Goal: Task Accomplishment & Management: Manage account settings

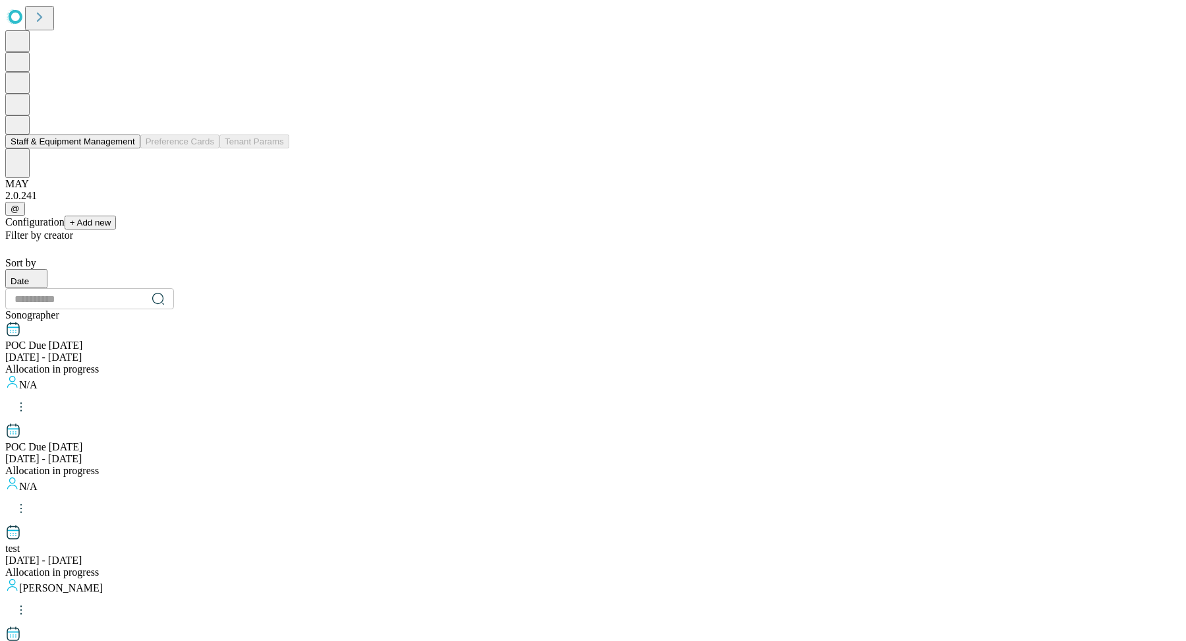
click at [89, 148] on button "Staff & Equipment Management" at bounding box center [72, 141] width 135 height 14
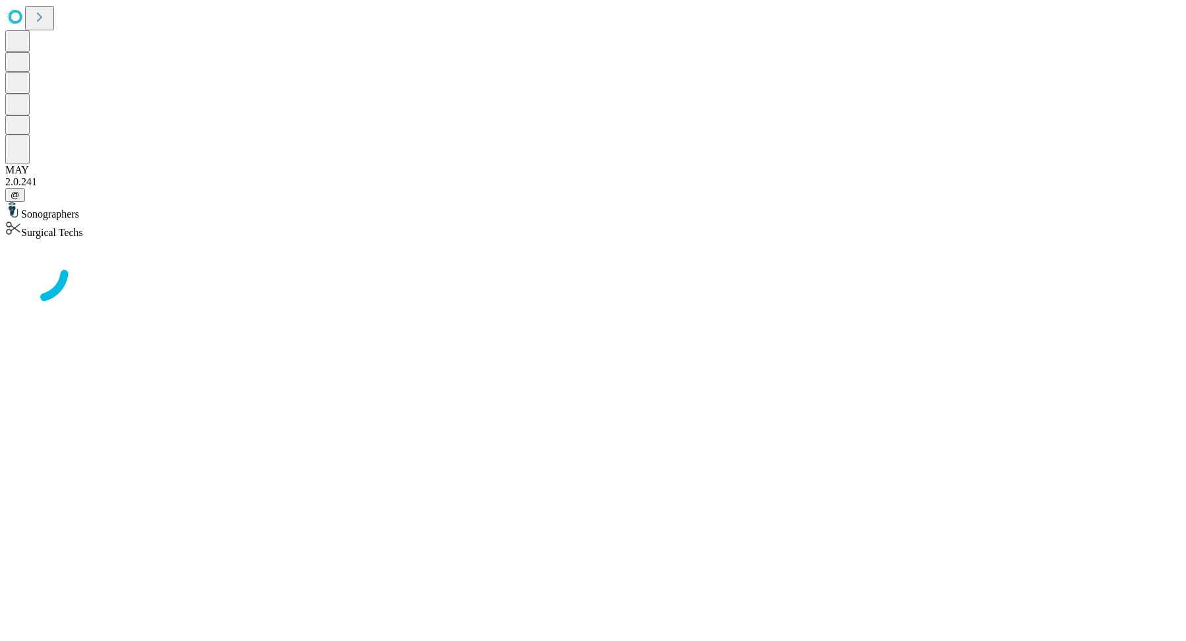
click at [184, 220] on div "Surgical Techs" at bounding box center [593, 229] width 1176 height 18
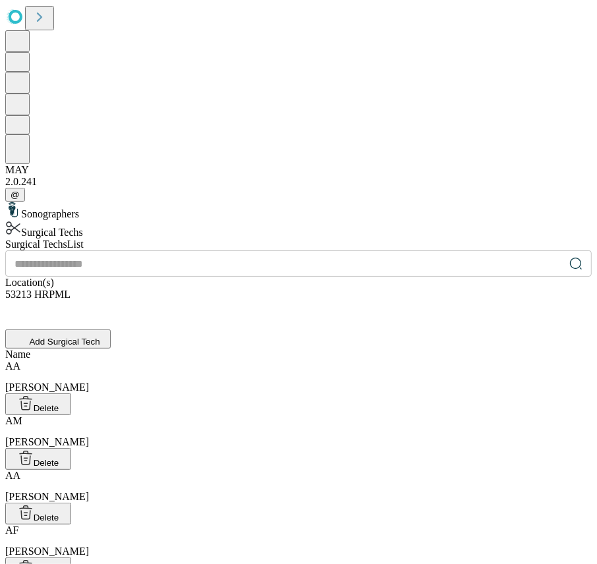
click at [267, 239] on div "Sonographers Surgical Techs" at bounding box center [298, 220] width 587 height 37
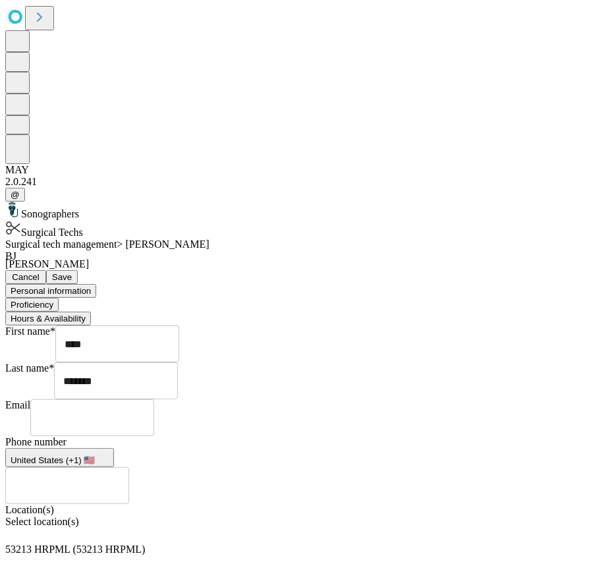
click at [59, 298] on button "Proficiency" at bounding box center [31, 305] width 53 height 14
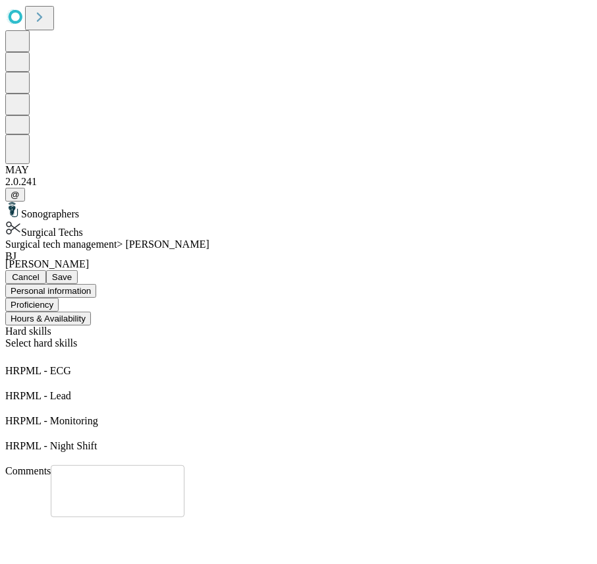
click at [91, 312] on button "Hours & Availability" at bounding box center [48, 319] width 86 height 14
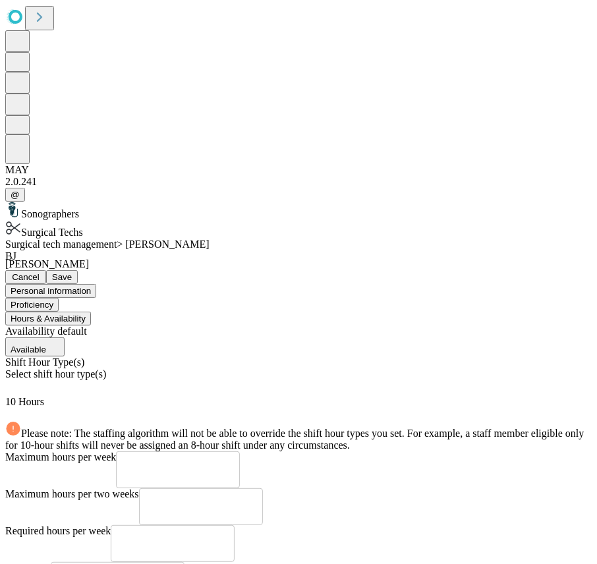
click at [418, 396] on div "10 Hours" at bounding box center [298, 408] width 587 height 25
click at [106, 368] on span "Select shift hour type(s)" at bounding box center [55, 373] width 101 height 11
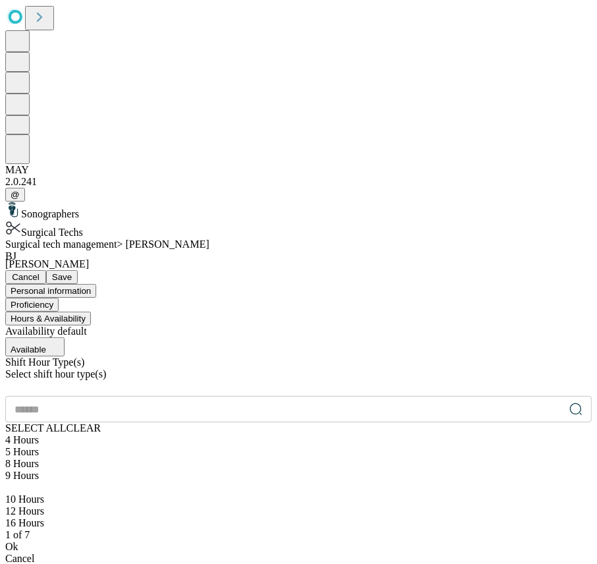
click at [365, 458] on div "8 Hours" at bounding box center [298, 464] width 587 height 12
click at [382, 553] on div "Ok" at bounding box center [298, 559] width 587 height 12
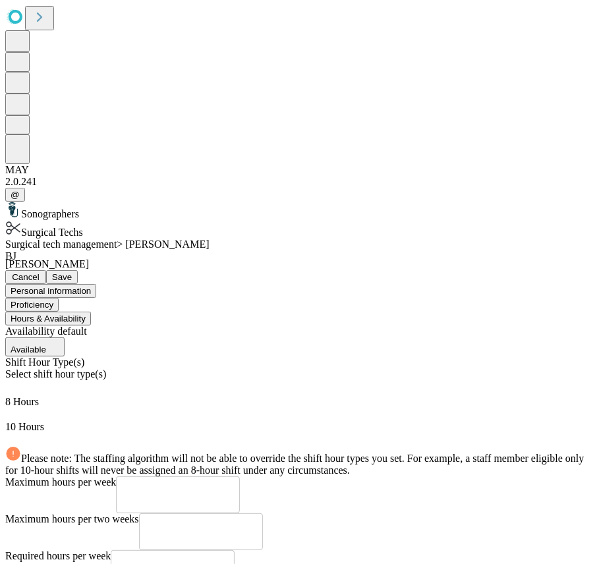
scroll to position [235, 0]
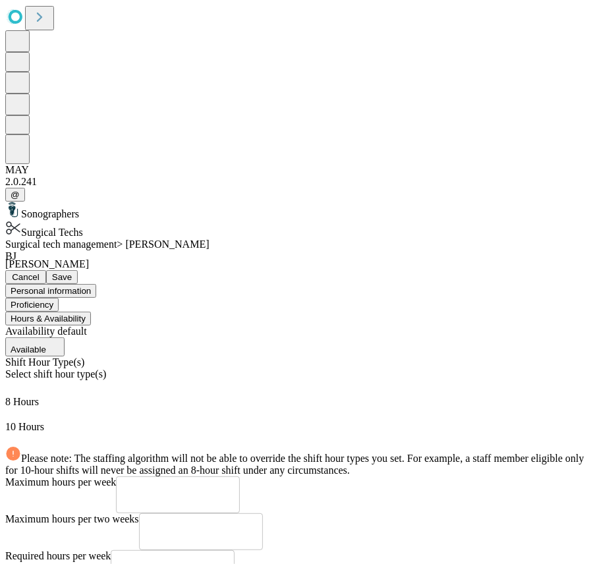
type textarea "**********"
click at [497, 386] on div "**********" at bounding box center [298, 520] width 587 height 388
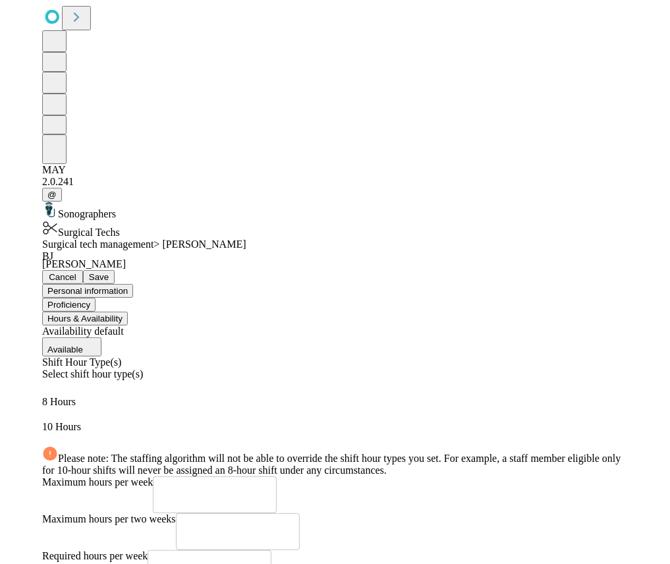
scroll to position [0, 0]
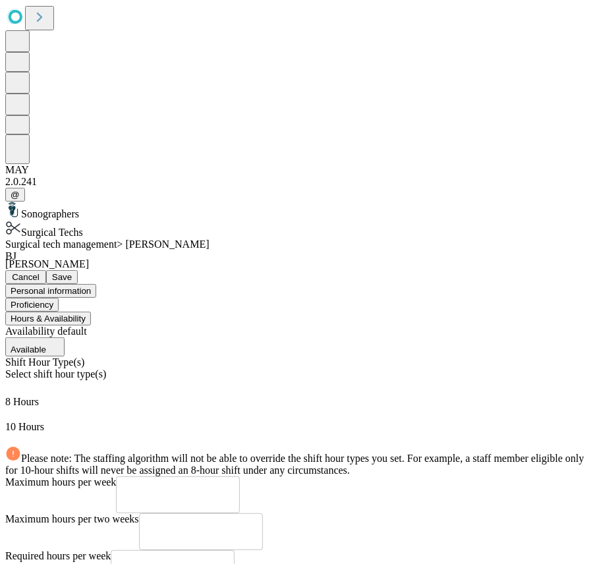
click at [72, 272] on span "Save" at bounding box center [62, 277] width 20 height 10
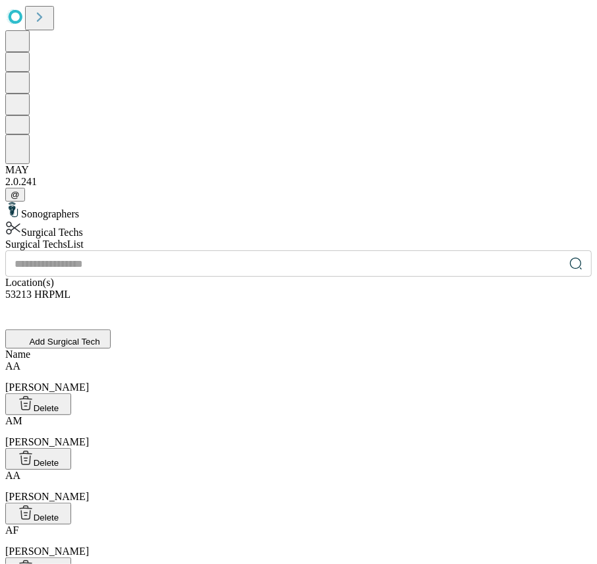
click at [569, 257] on icon at bounding box center [575, 263] width 13 height 13
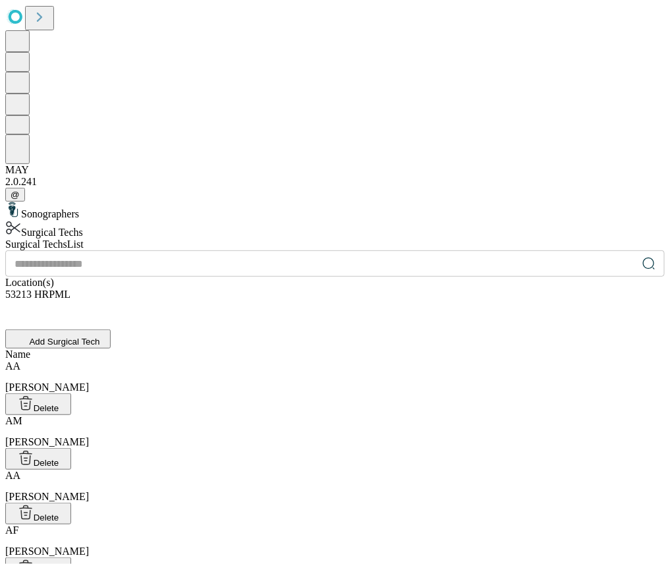
click at [643, 257] on icon at bounding box center [649, 263] width 13 height 13
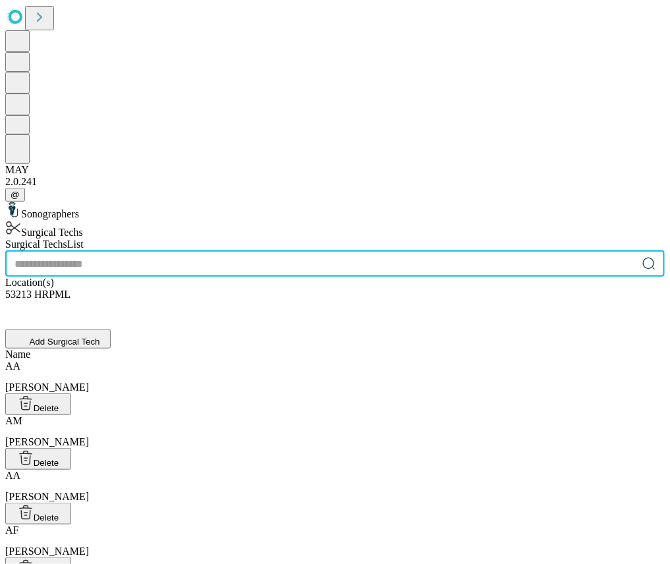
click at [390, 250] on input "text" at bounding box center [321, 263] width 632 height 26
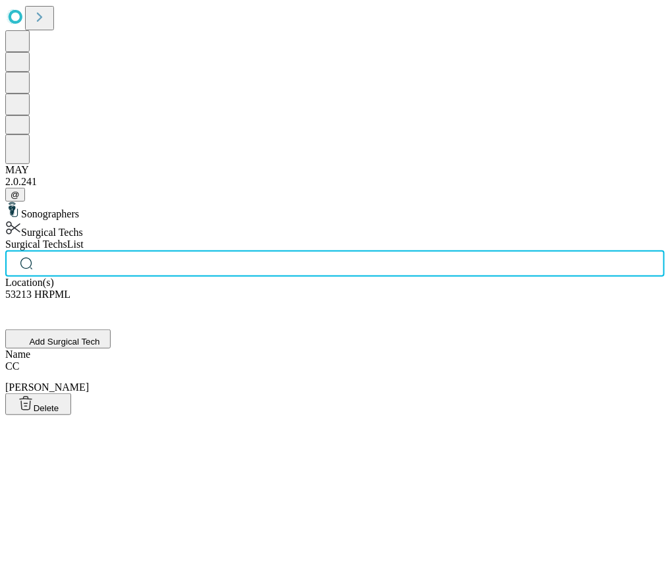
scroll to position [0, 20]
type input "****"
click at [388, 361] on div "CC [PERSON_NAME]" at bounding box center [335, 377] width 660 height 33
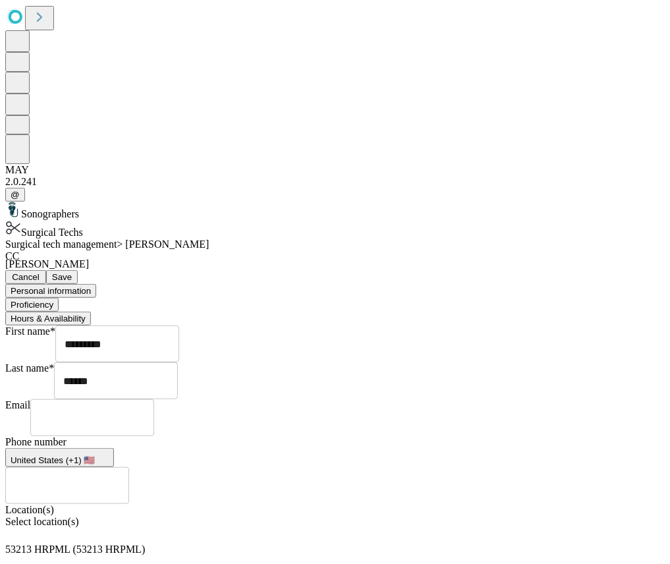
click at [59, 298] on button "Proficiency" at bounding box center [31, 305] width 53 height 14
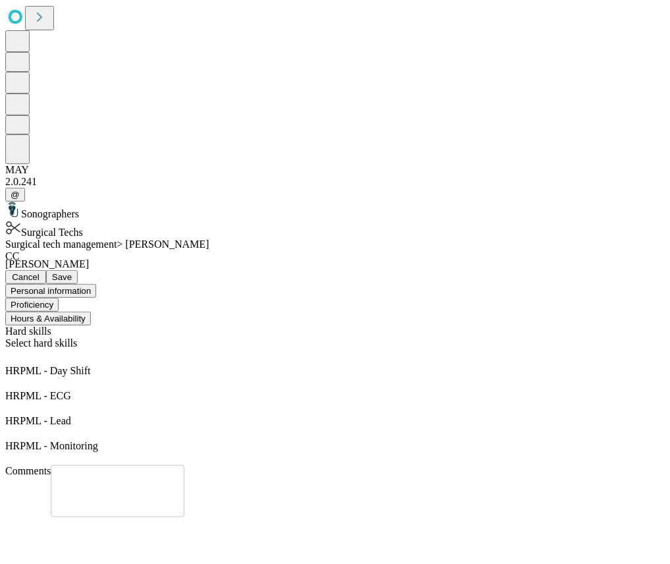
click at [91, 312] on button "Hours & Availability" at bounding box center [48, 319] width 86 height 14
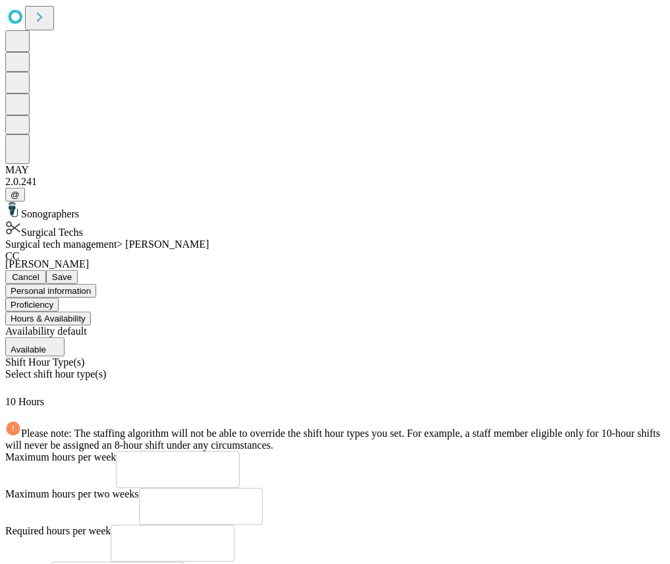
click at [16, 408] on icon at bounding box center [10, 413] width 11 height 11
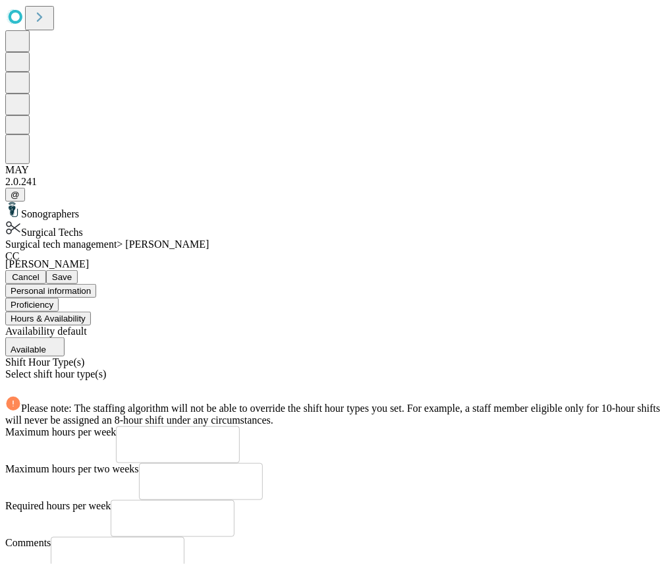
click at [438, 368] on div "Select shift hour type(s)" at bounding box center [335, 382] width 660 height 28
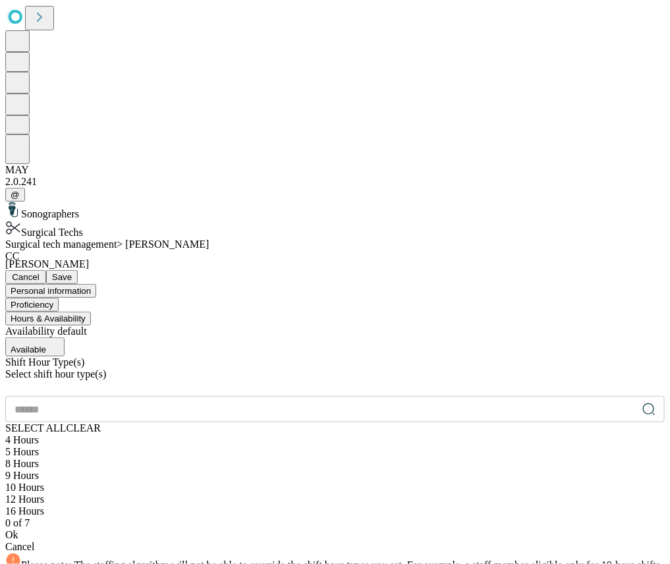
click at [379, 458] on div "8 Hours" at bounding box center [335, 464] width 660 height 12
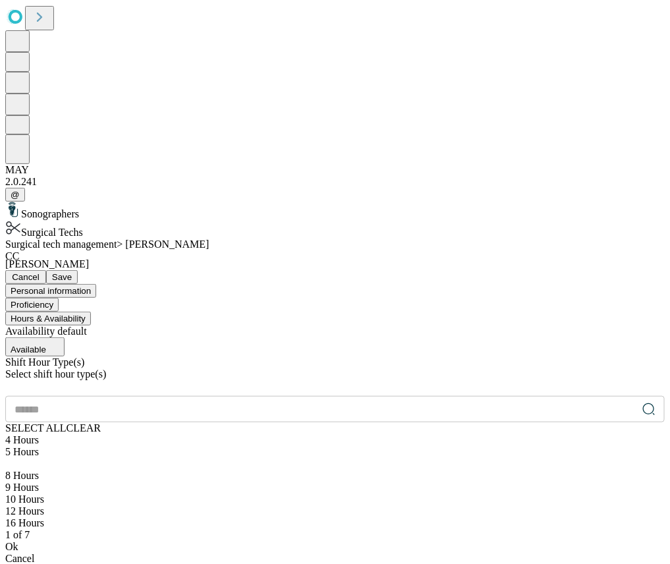
click at [406, 541] on div "Ok" at bounding box center [335, 547] width 660 height 12
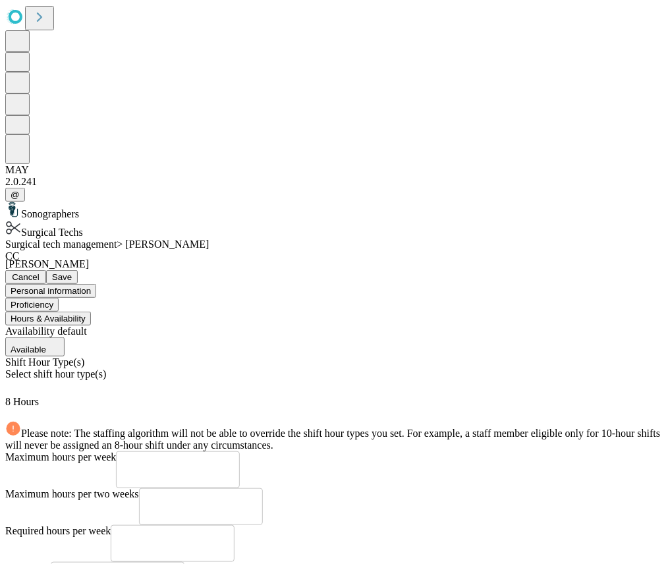
scroll to position [192, 0]
type textarea "**********"
click at [72, 272] on span "Save" at bounding box center [62, 277] width 20 height 10
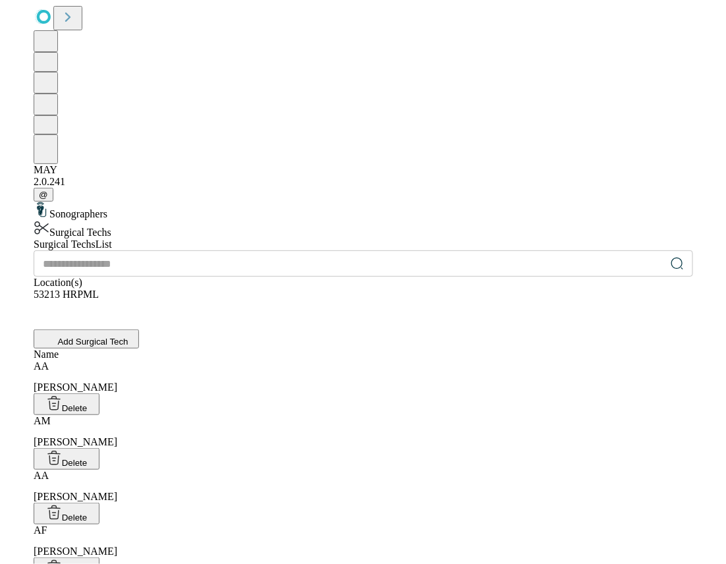
scroll to position [56, 0]
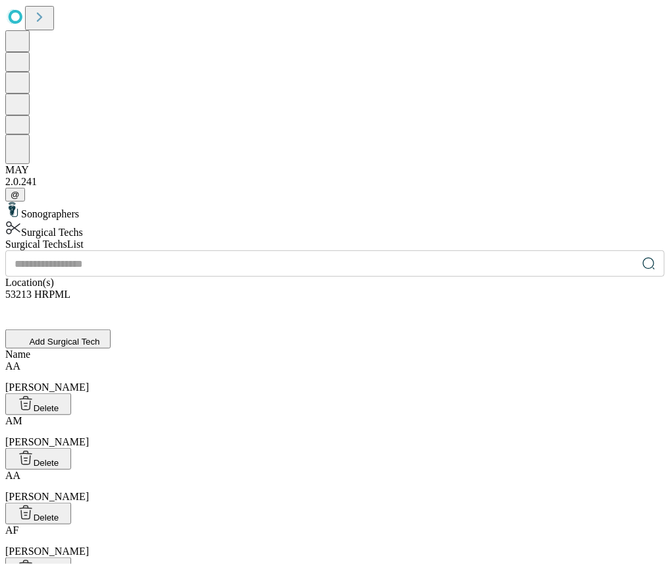
click at [643, 257] on icon at bounding box center [649, 263] width 13 height 13
click at [643, 258] on icon at bounding box center [648, 263] width 11 height 11
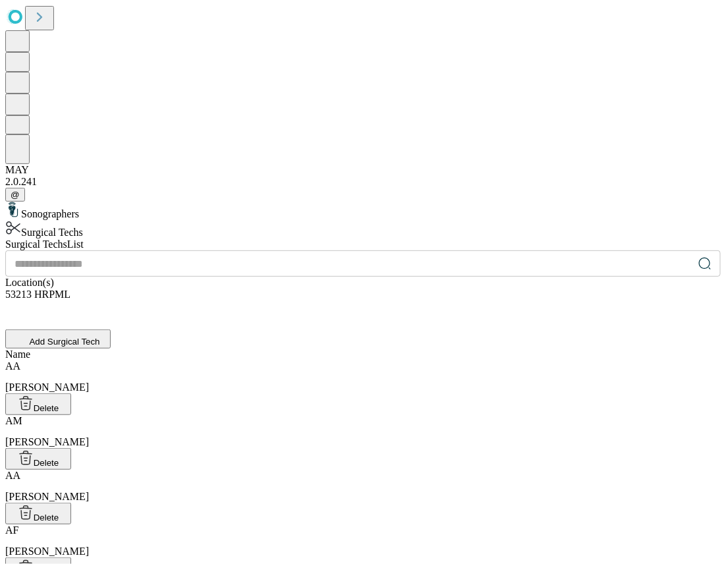
click at [394, 250] on div "​" at bounding box center [363, 263] width 716 height 26
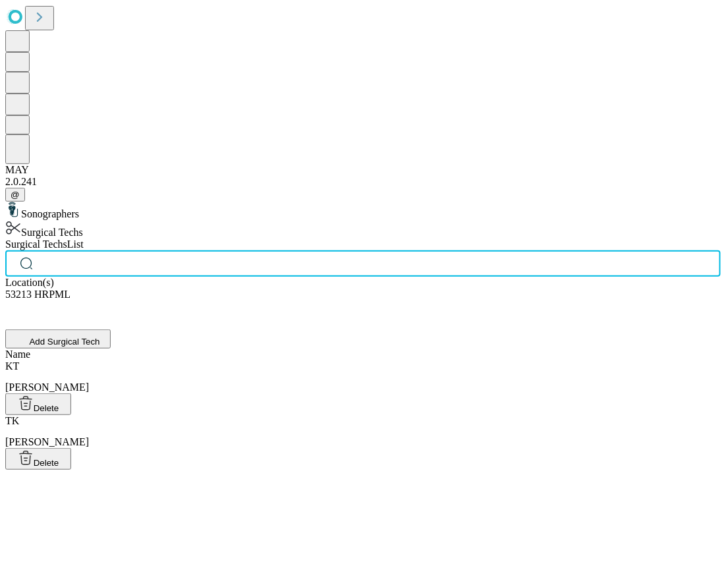
scroll to position [0, 20]
type input "***"
click at [397, 361] on div "[PERSON_NAME], [PERSON_NAME]" at bounding box center [363, 377] width 716 height 33
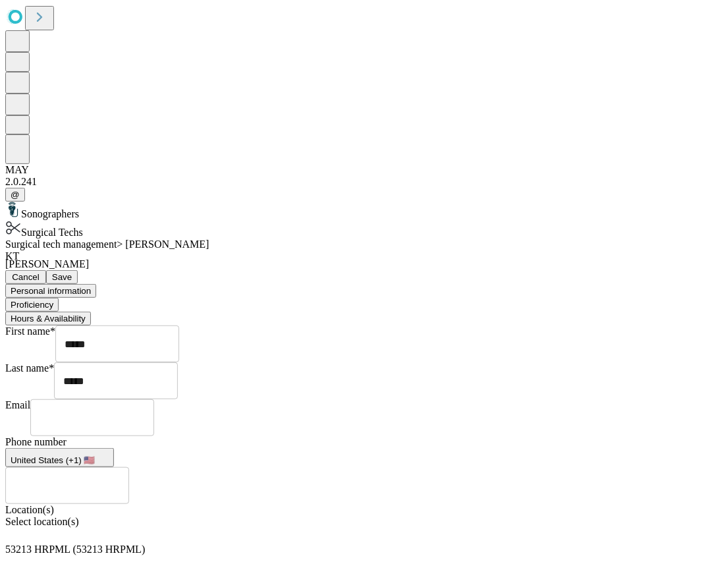
click at [59, 298] on button "Proficiency" at bounding box center [31, 305] width 53 height 14
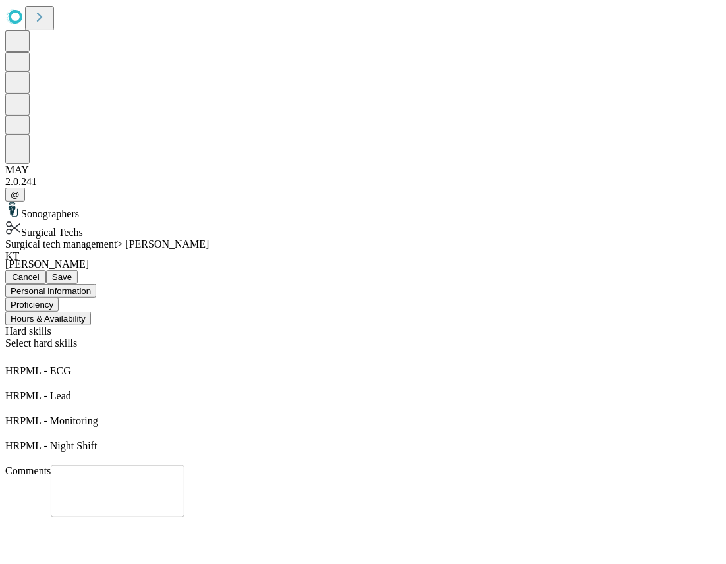
click at [91, 312] on button "Hours & Availability" at bounding box center [48, 319] width 86 height 14
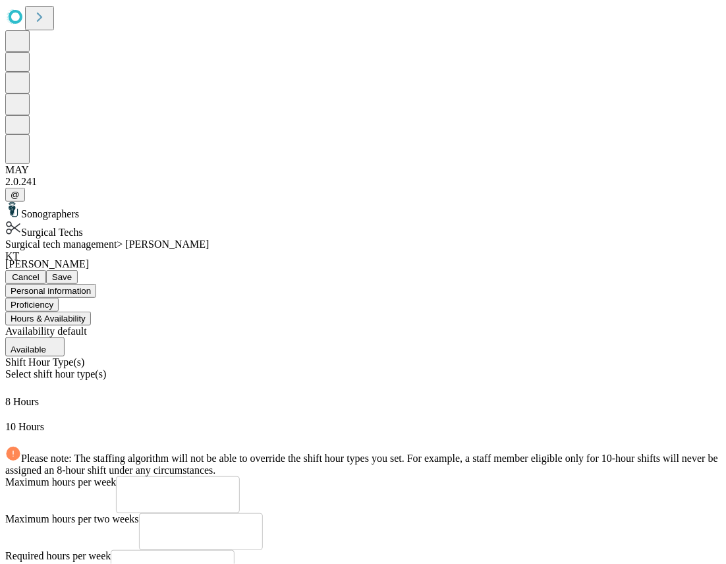
click at [16, 433] on icon at bounding box center [10, 438] width 11 height 11
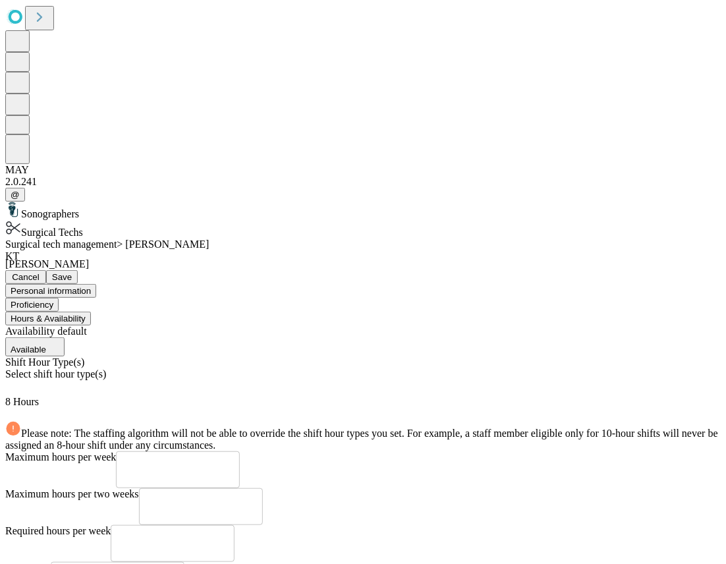
scroll to position [177, 0]
type textarea "**********"
click at [647, 284] on div "Personal information Proficiency Hours & Availability" at bounding box center [363, 305] width 716 height 42
click at [72, 272] on span "Save" at bounding box center [62, 277] width 20 height 10
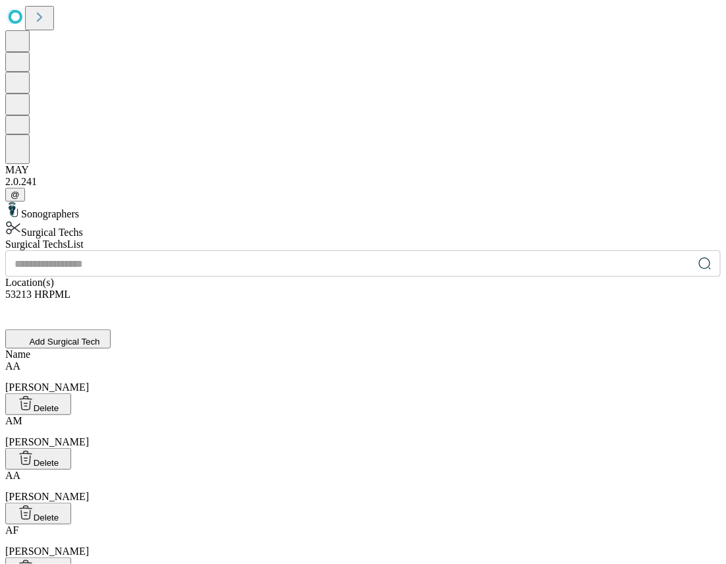
click at [396, 250] on div "​" at bounding box center [363, 263] width 716 height 26
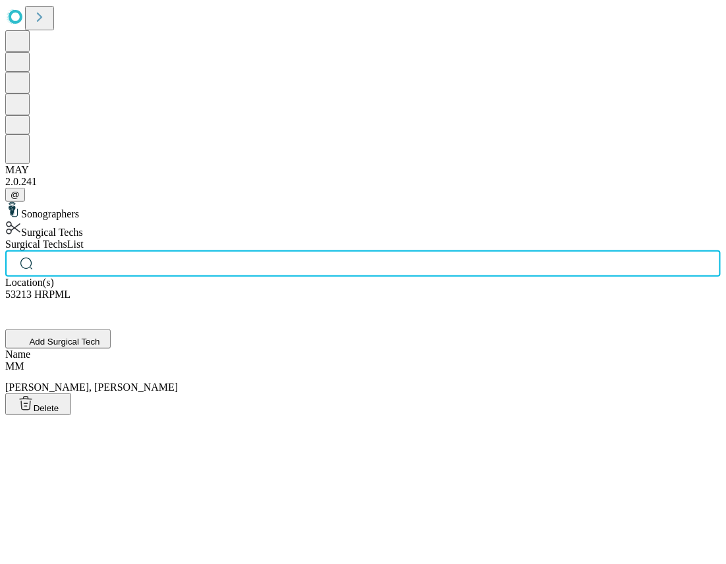
scroll to position [0, 20]
type input "***"
click at [388, 361] on div "[PERSON_NAME], [PERSON_NAME]" at bounding box center [363, 377] width 716 height 33
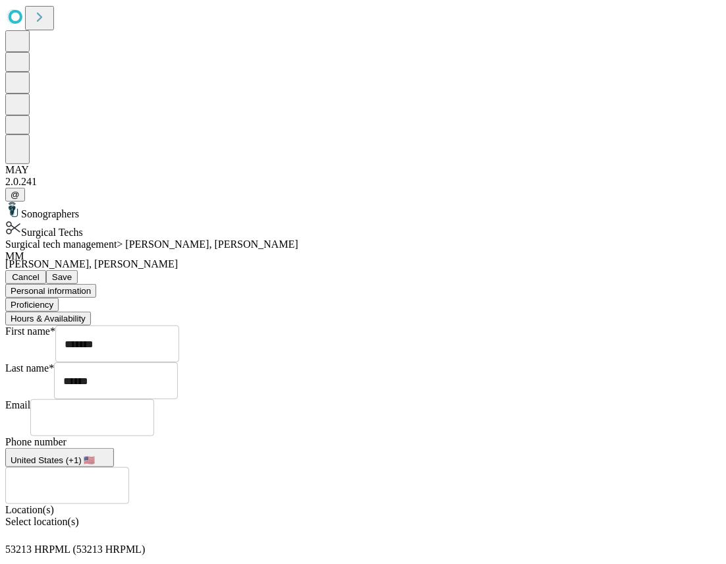
click at [91, 312] on button "Hours & Availability" at bounding box center [48, 319] width 86 height 14
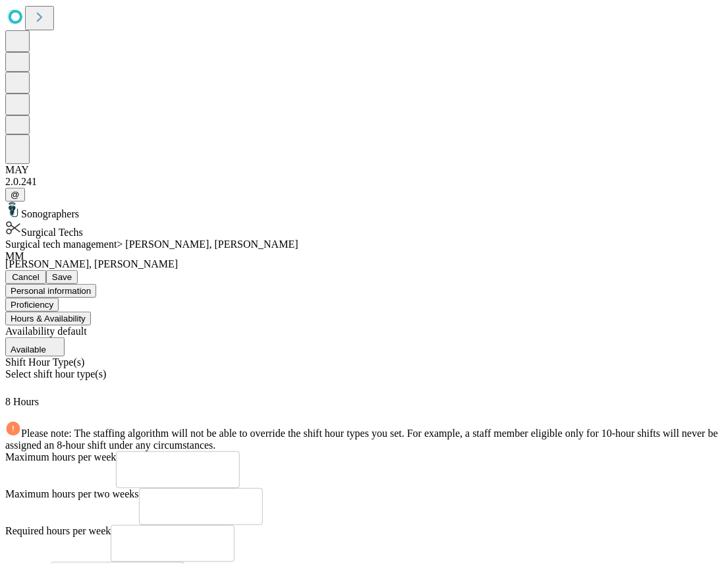
click at [668, 239] on div "Surgical tech management > [PERSON_NAME], [PERSON_NAME] [PERSON_NAME], [PERSON_…" at bounding box center [363, 463] width 716 height 449
click at [78, 270] on button "Save" at bounding box center [62, 277] width 32 height 14
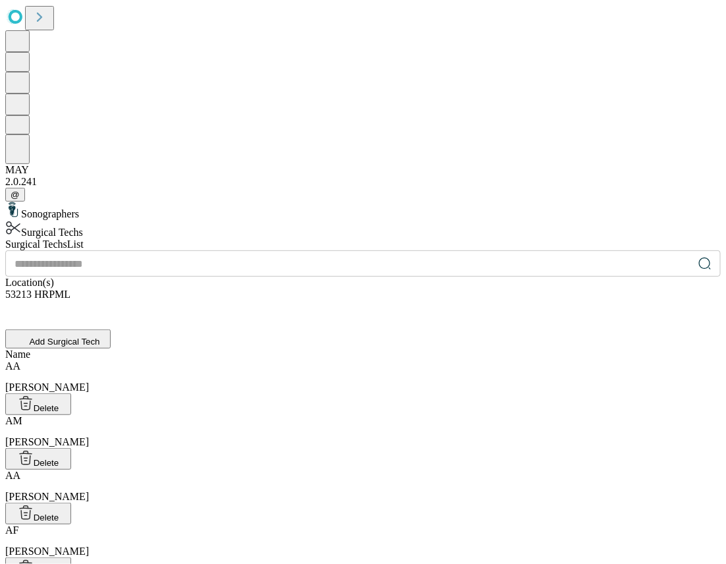
click at [699, 258] on icon at bounding box center [704, 263] width 11 height 11
click at [699, 257] on icon at bounding box center [705, 263] width 13 height 13
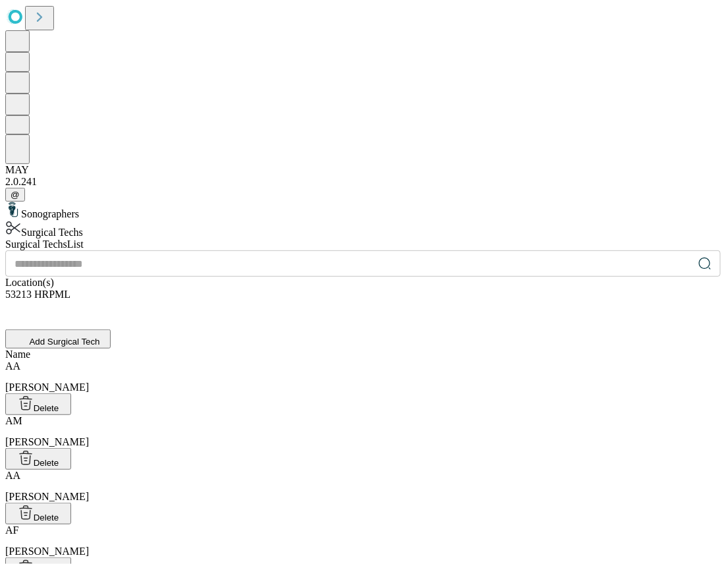
click at [699, 257] on icon at bounding box center [705, 263] width 13 height 13
click at [419, 239] on div "Surgical Techs List ​ Location(s) 53213 HRPML Add Surgical Tech" at bounding box center [363, 294] width 716 height 110
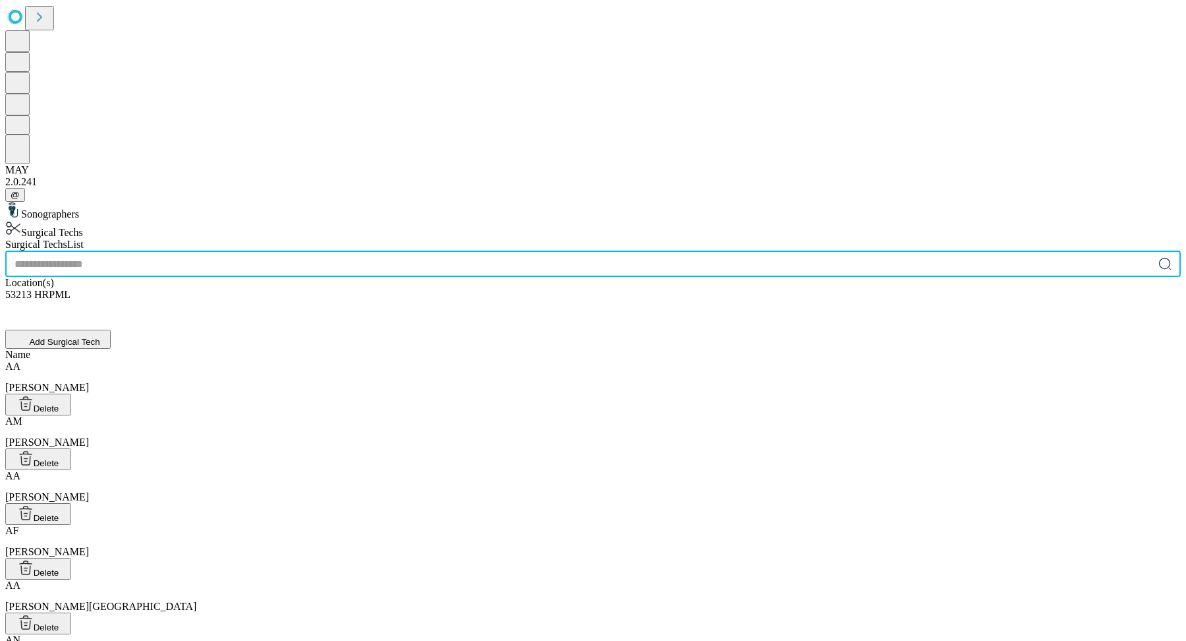
click at [542, 250] on input "text" at bounding box center [579, 263] width 1148 height 26
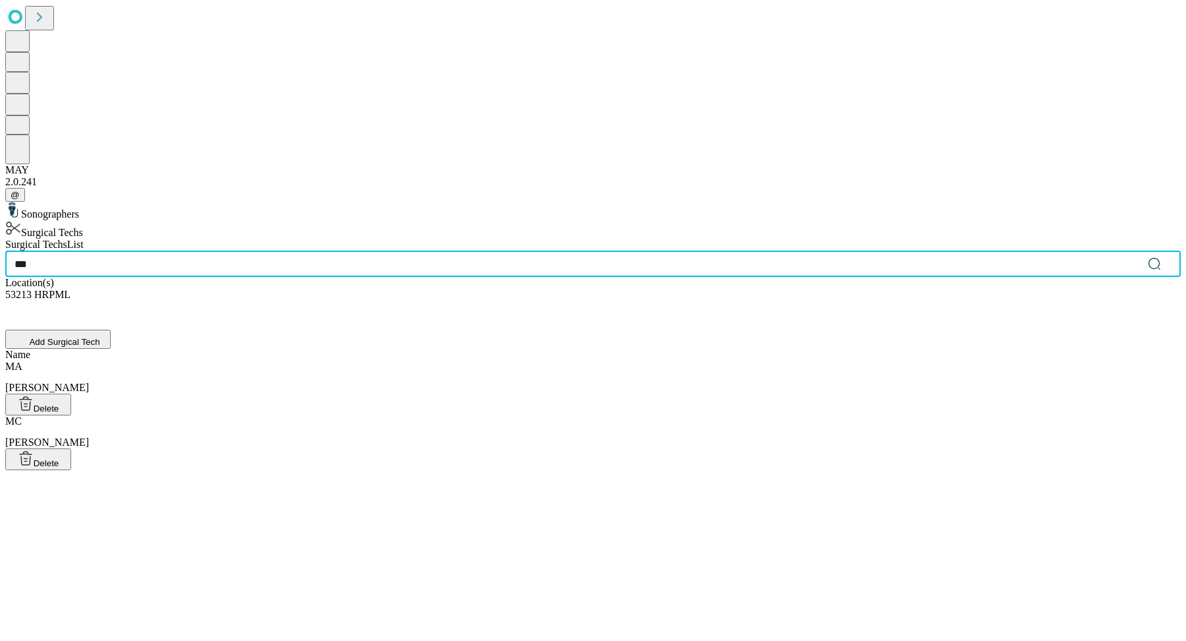
type input "***"
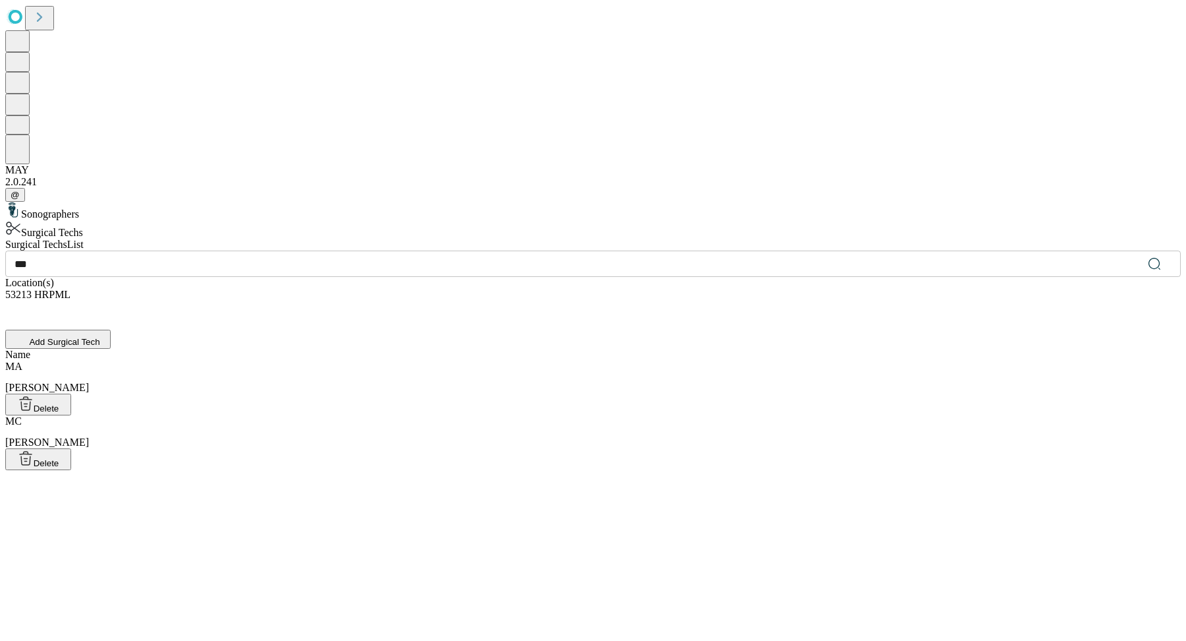
click at [509, 361] on div "MA [PERSON_NAME]" at bounding box center [593, 377] width 1176 height 33
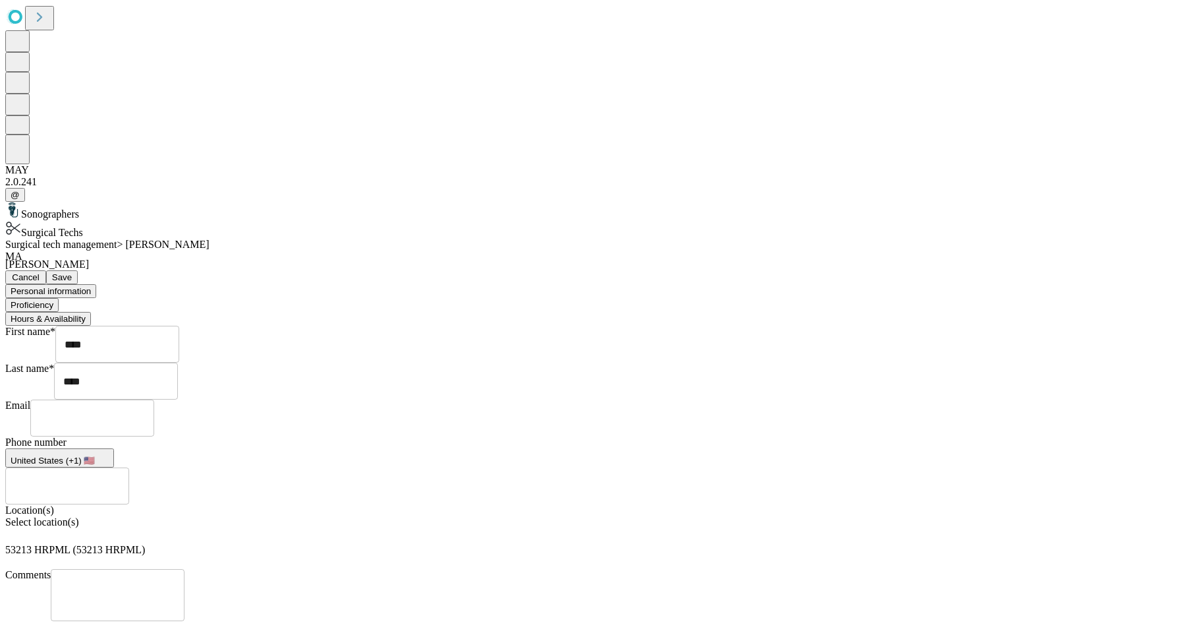
click at [91, 312] on button "Hours & Availability" at bounding box center [48, 319] width 86 height 14
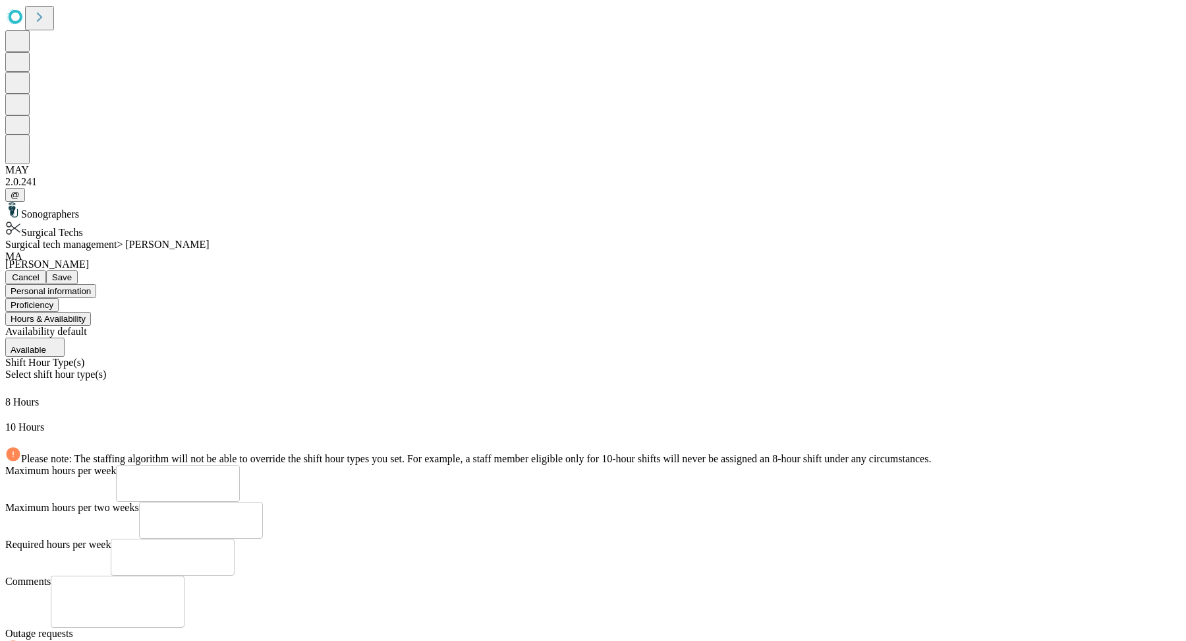
click at [16, 433] on icon at bounding box center [10, 438] width 11 height 11
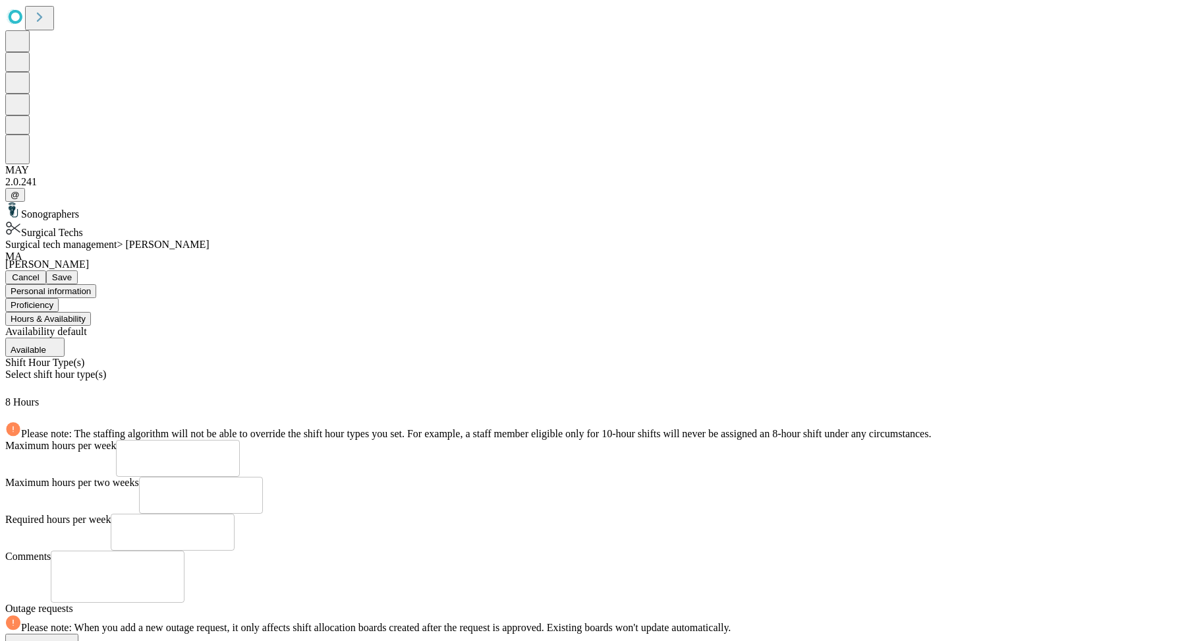
click at [749, 368] on div "Select shift hour type(s)" at bounding box center [593, 382] width 1176 height 28
click at [175, 562] on textarea at bounding box center [117, 577] width 115 height 30
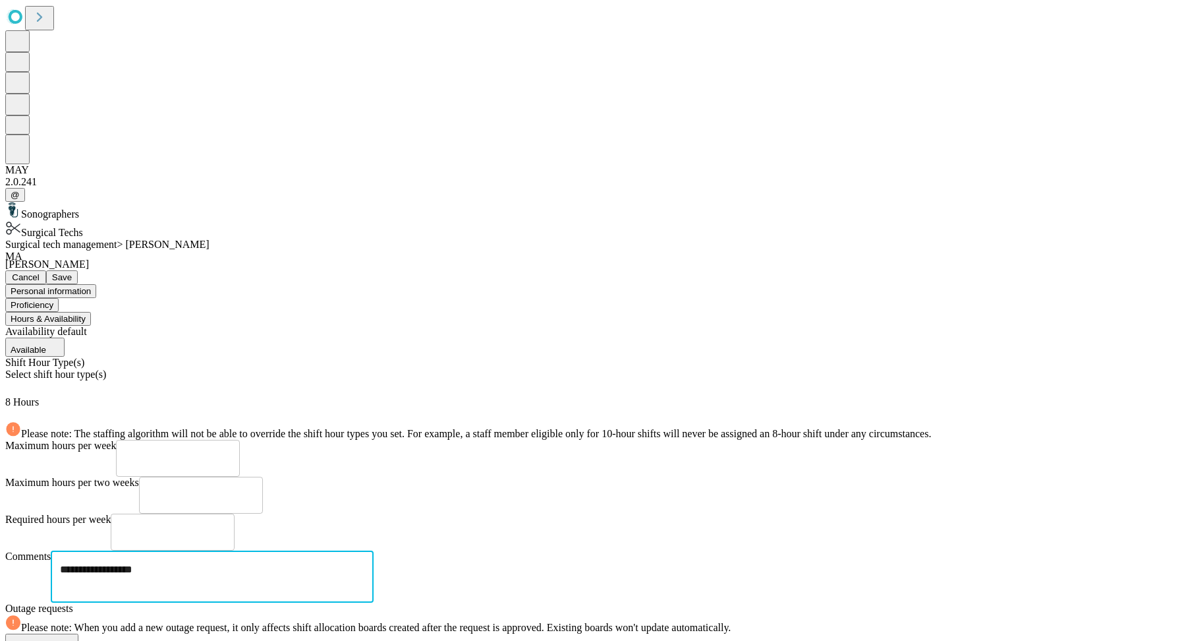
type textarea "**********"
click at [59, 298] on button "Proficiency" at bounding box center [31, 305] width 53 height 14
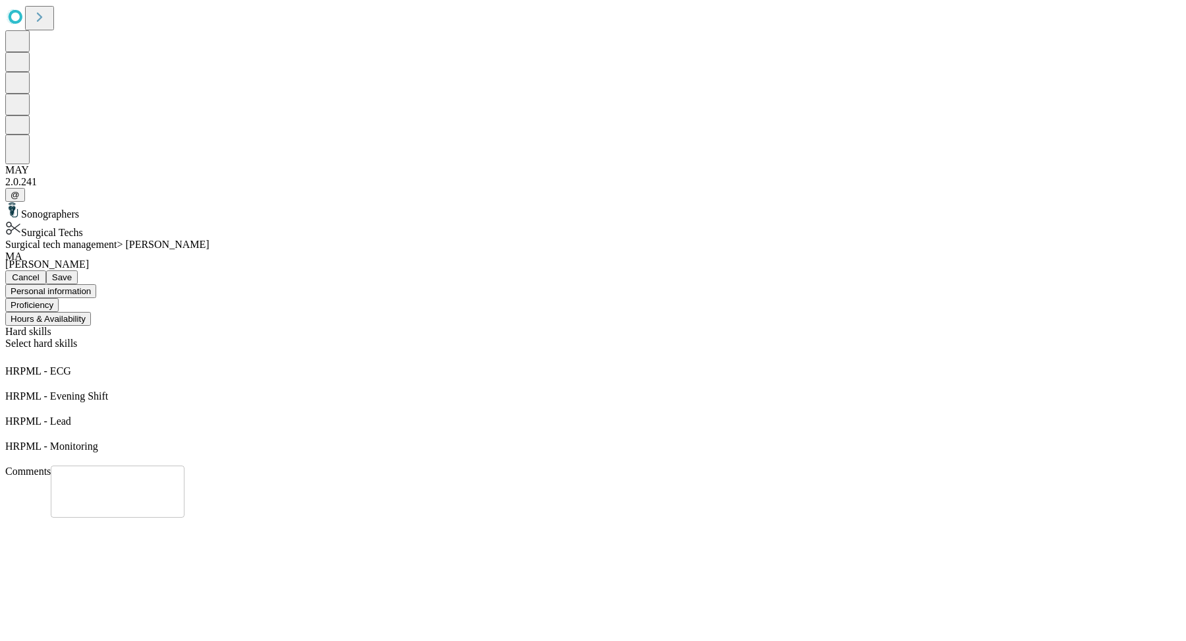
click at [72, 272] on span "Save" at bounding box center [62, 277] width 20 height 10
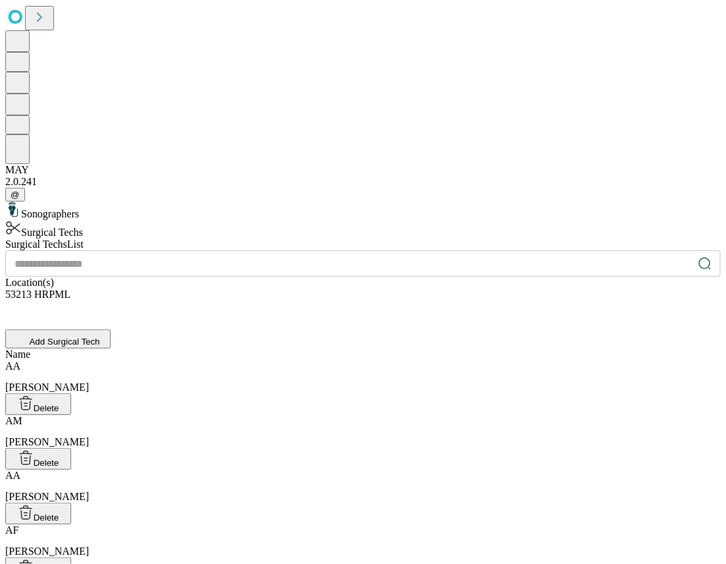
click at [699, 257] on icon at bounding box center [705, 263] width 13 height 13
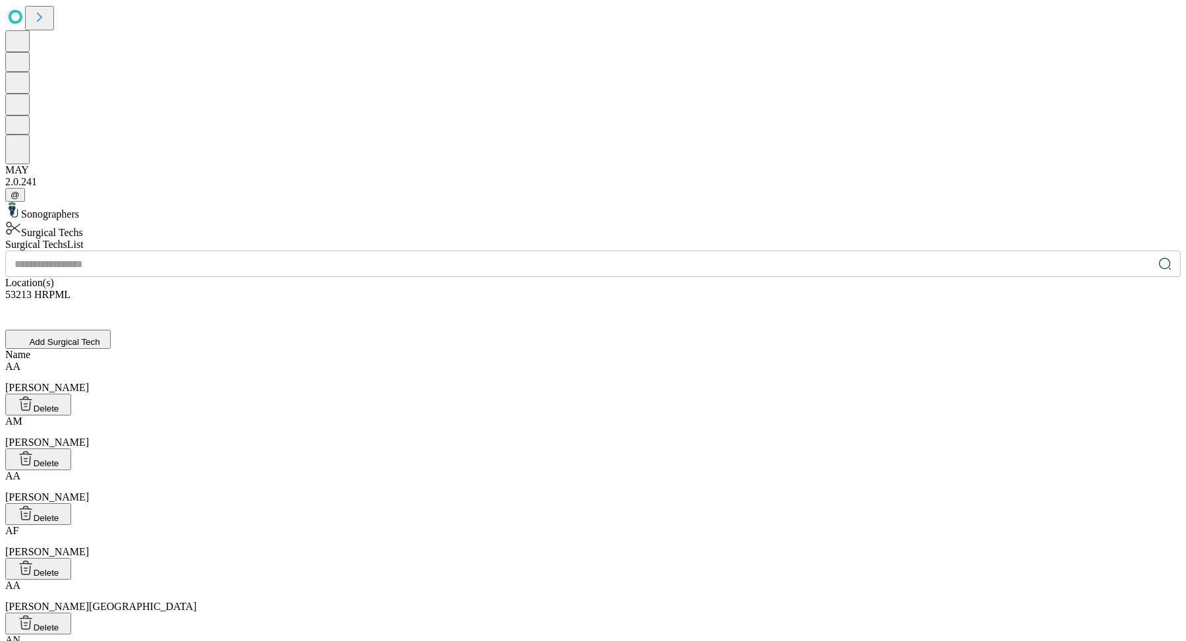
click at [543, 250] on input "text" at bounding box center [579, 263] width 1148 height 26
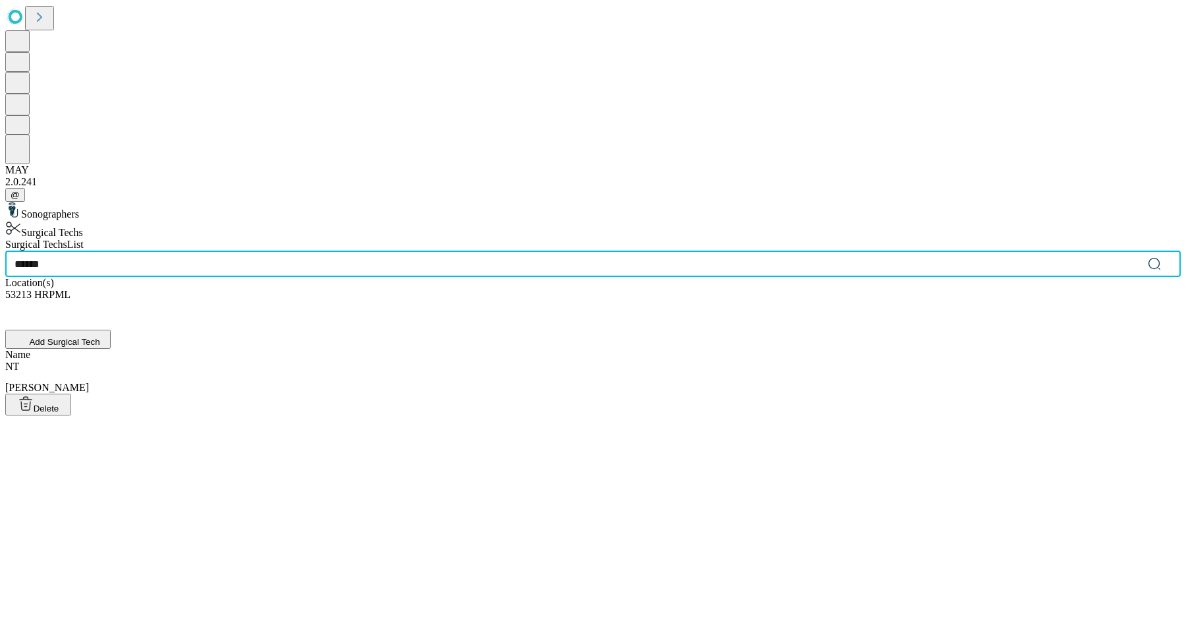
type input "******"
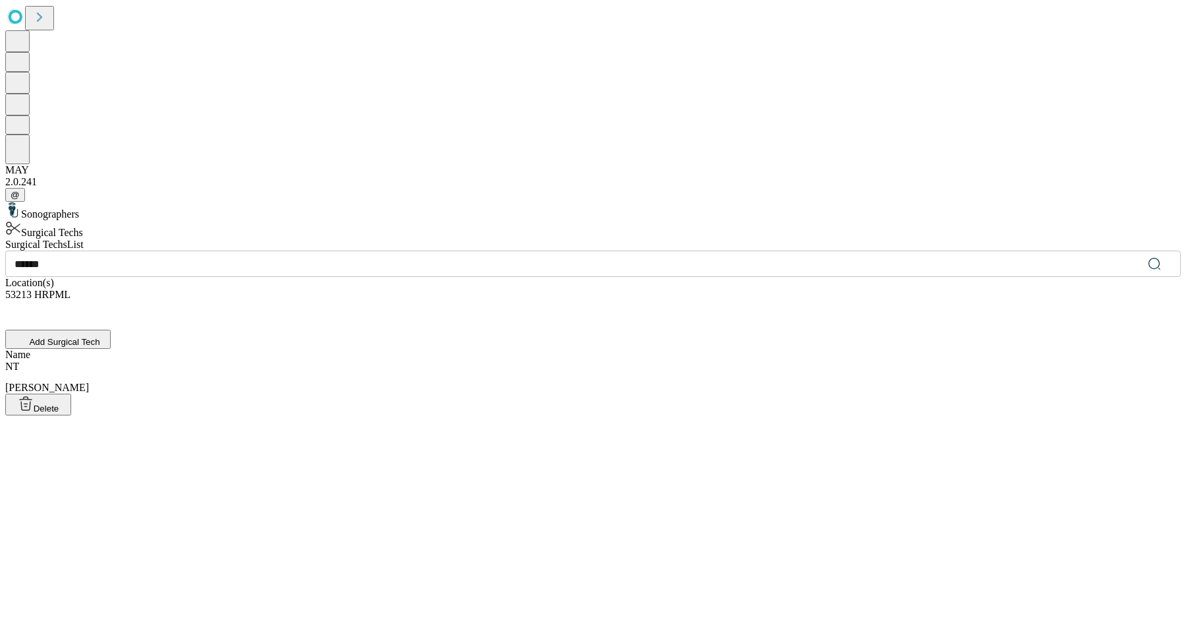
click at [518, 361] on div "NT [PERSON_NAME]" at bounding box center [593, 377] width 1176 height 33
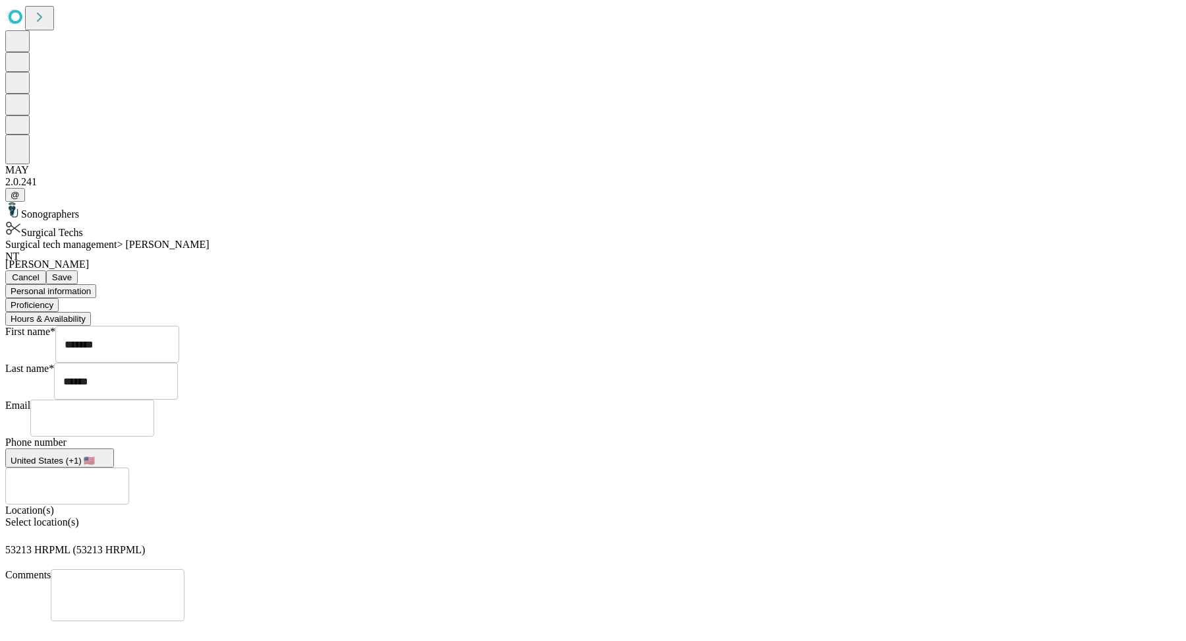
click at [91, 312] on button "Hours & Availability" at bounding box center [48, 319] width 86 height 14
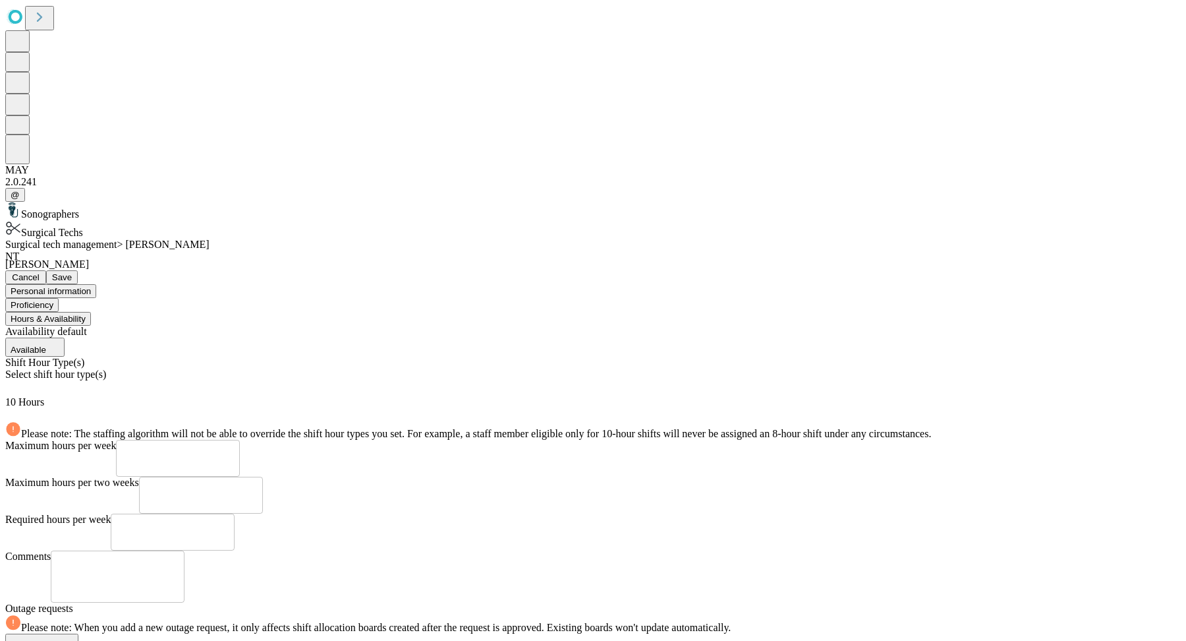
click at [13, 411] on icon at bounding box center [10, 413] width 5 height 5
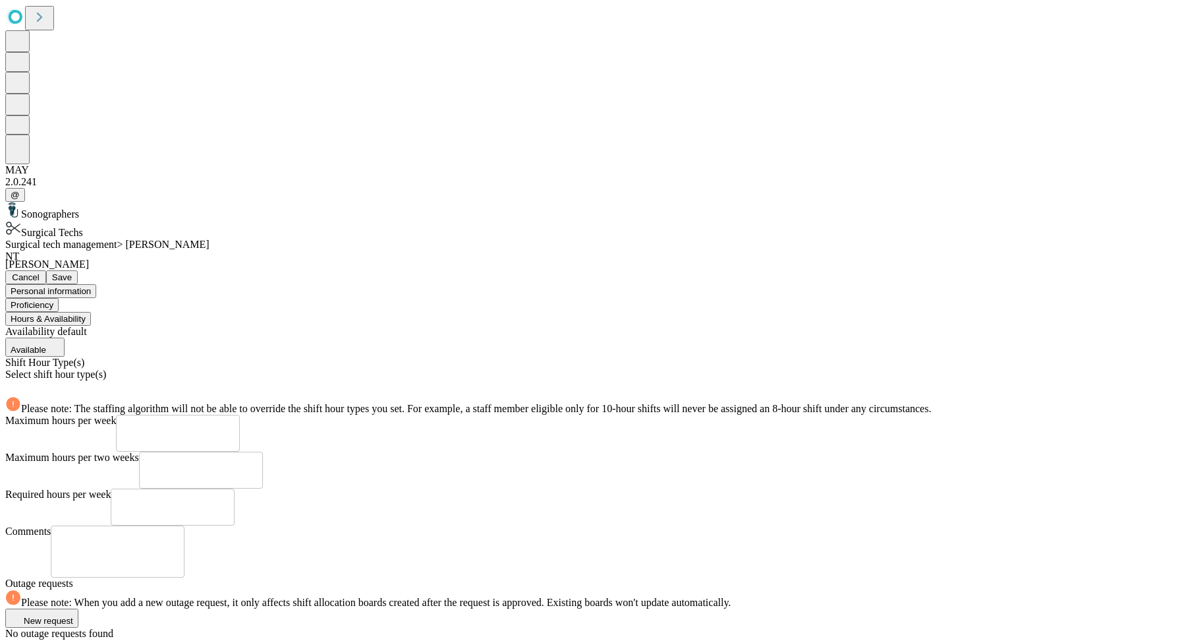
click at [459, 368] on div "Select shift hour type(s)" at bounding box center [593, 382] width 1176 height 28
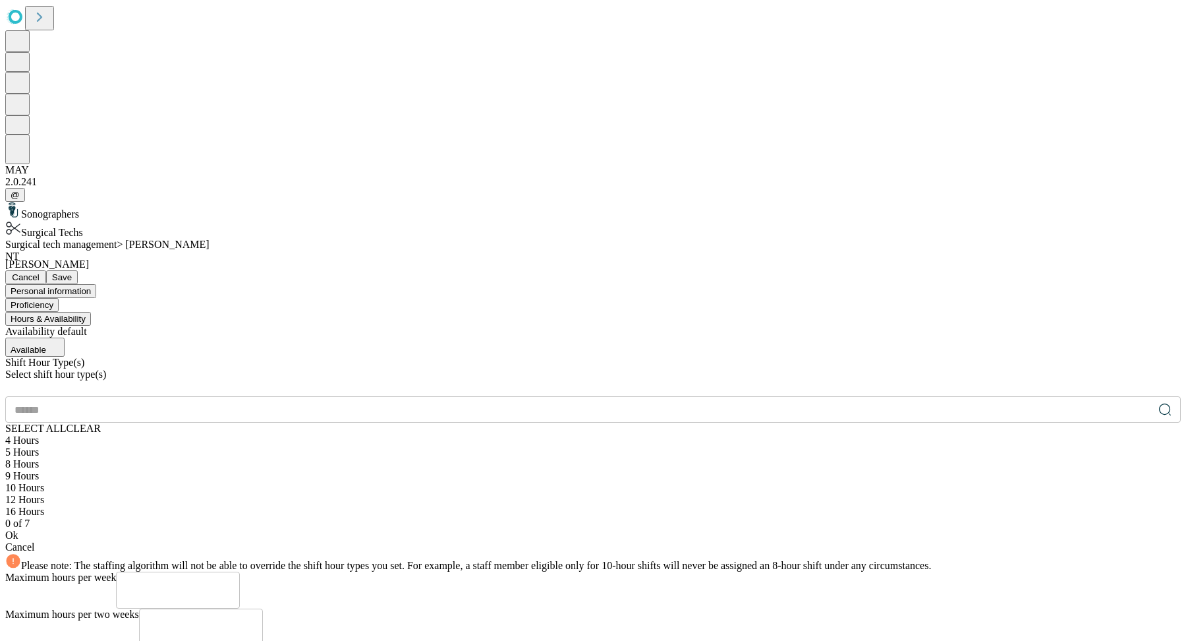
click at [378, 458] on div "8 Hours" at bounding box center [593, 464] width 1176 height 12
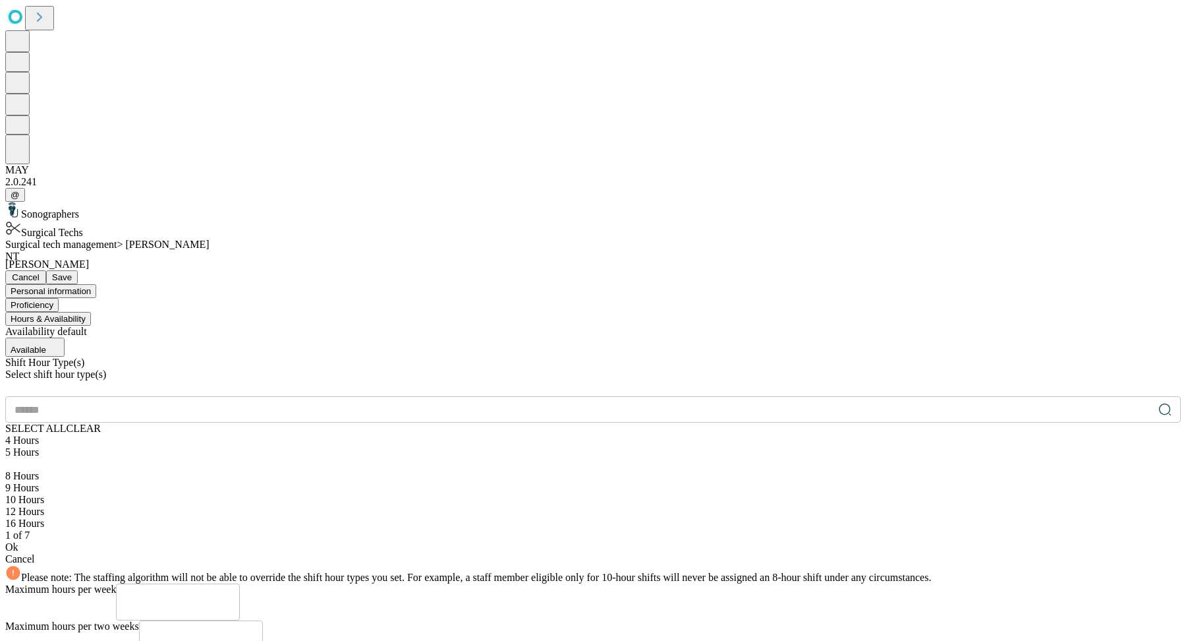
click at [422, 541] on div "Ok" at bounding box center [593, 547] width 1176 height 12
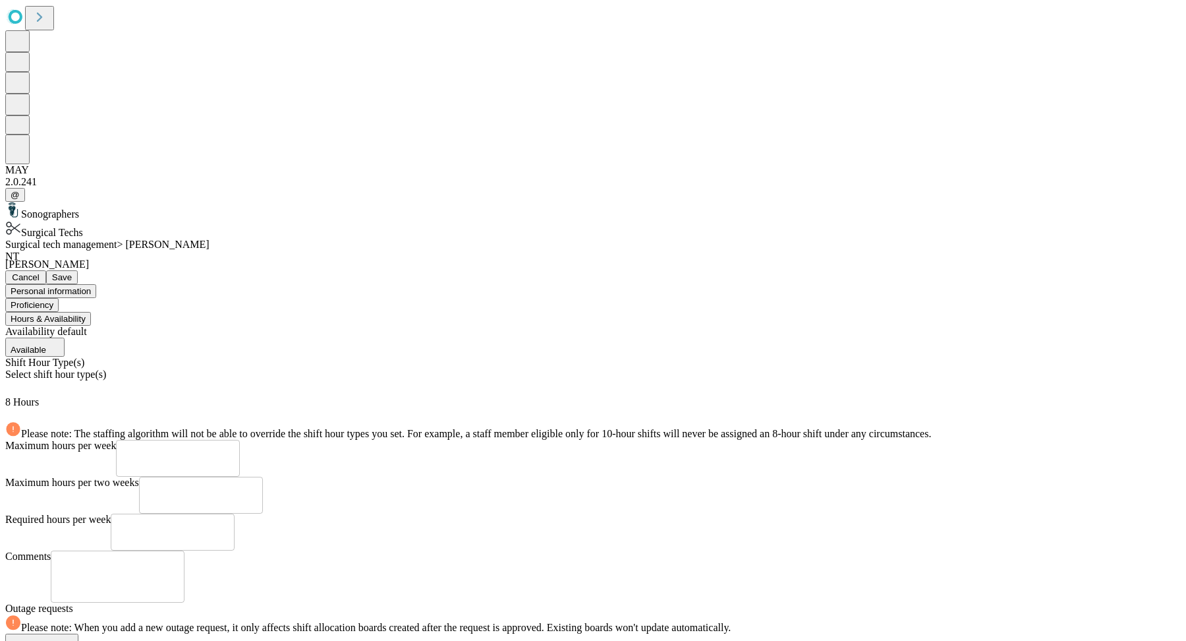
click at [72, 272] on span "Save" at bounding box center [62, 277] width 20 height 10
